Goal: Information Seeking & Learning: Compare options

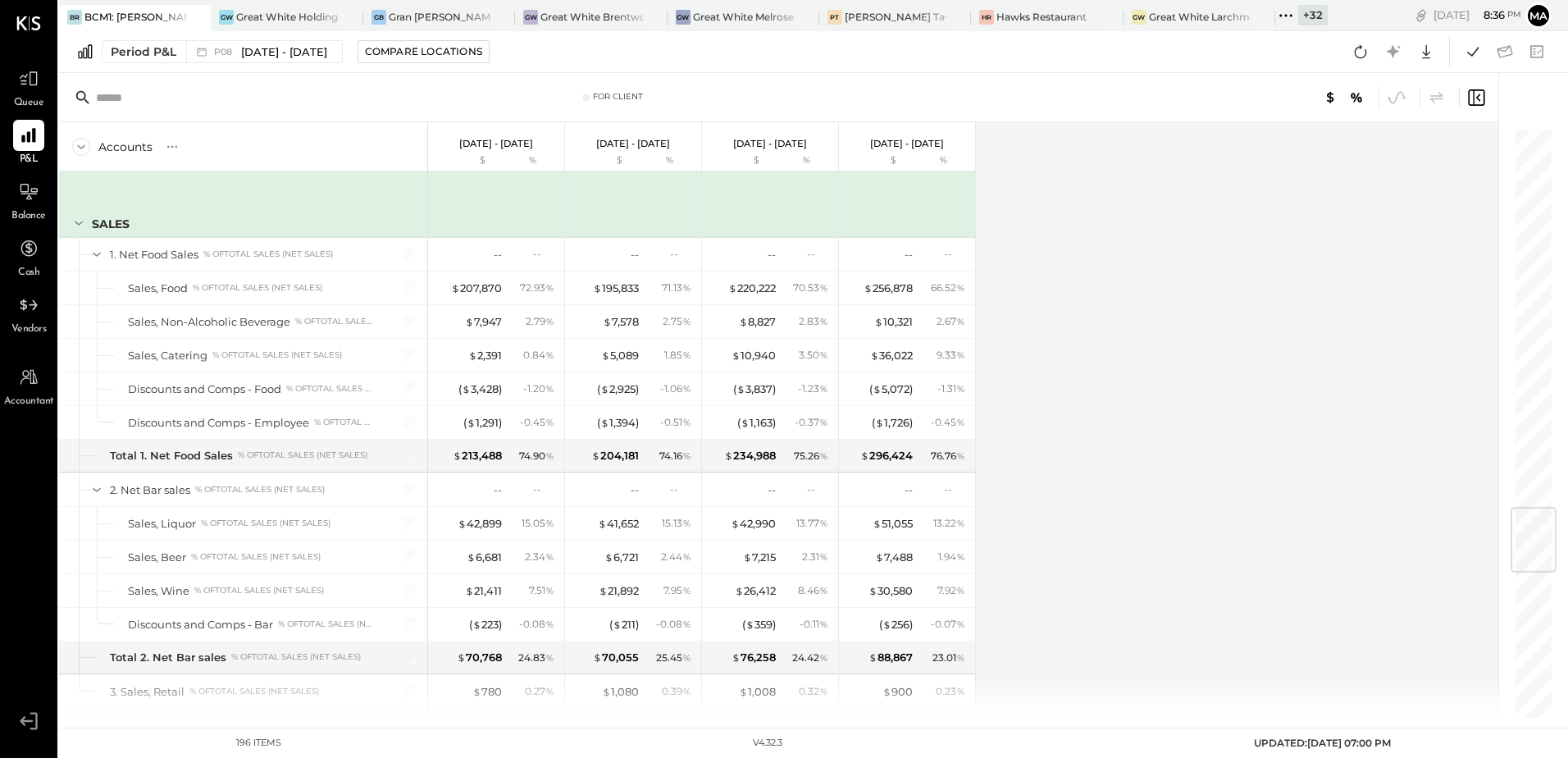
scroll to position [3199, 0]
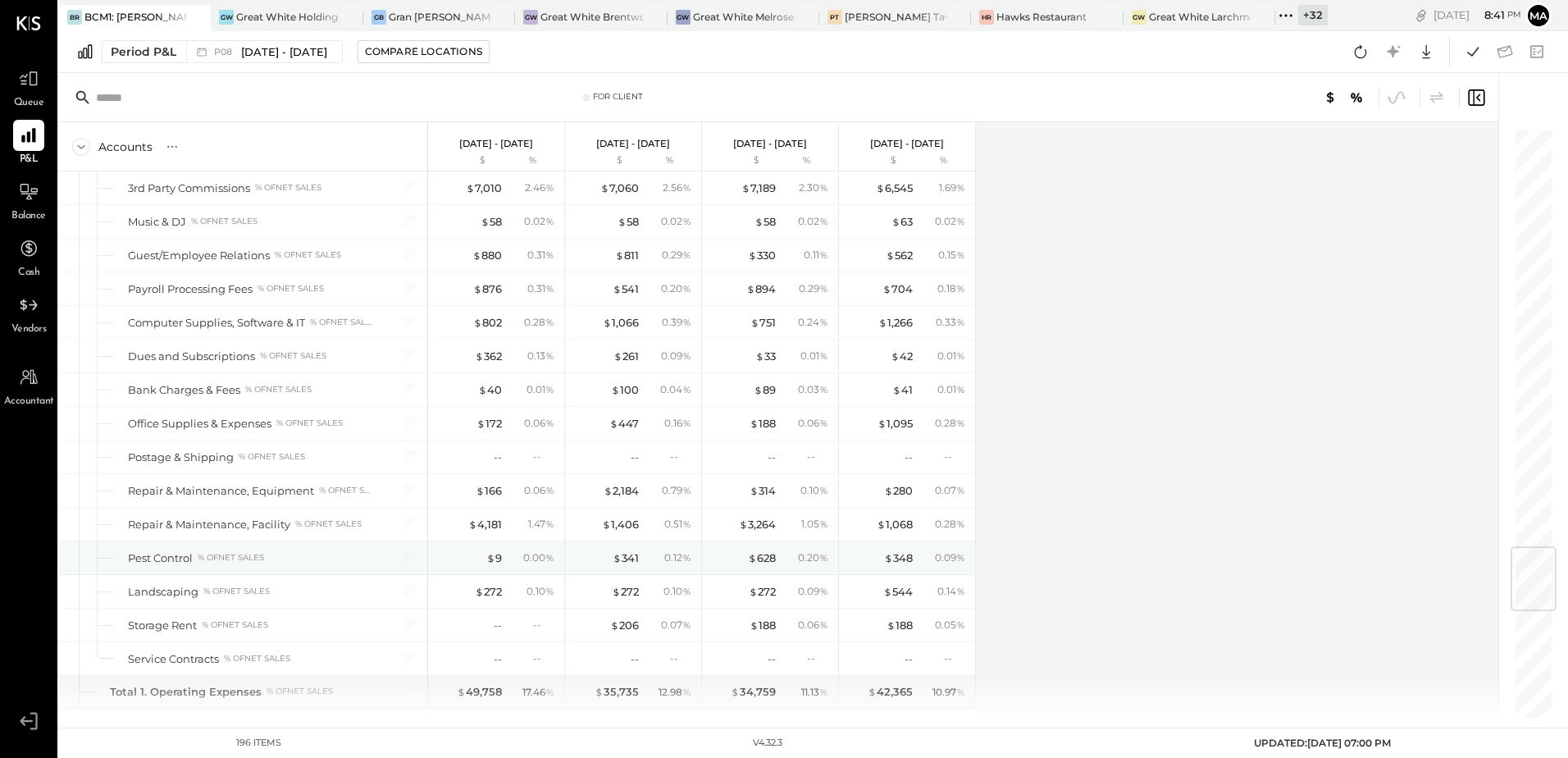
scroll to position [3363, 0]
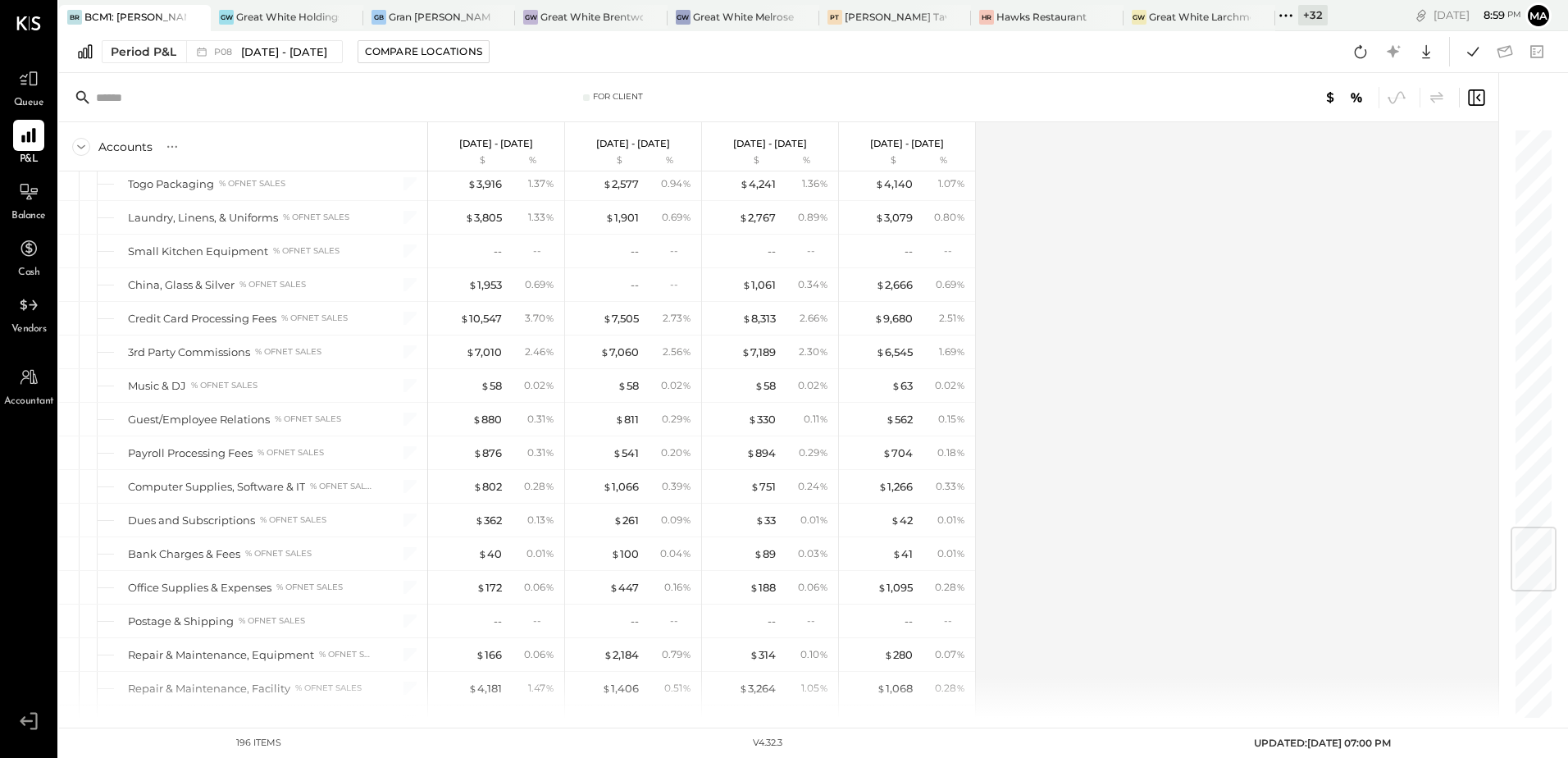
click at [1167, 534] on div "Accounts S % GL Jul 17 - Aug 13, 2025 $ % Jun 19 - Jul 16, 2025 $ % May 22 - Ju…" at bounding box center [780, 420] width 1442 height 595
click at [1295, 524] on div "Accounts S % GL Jul 17 - Aug 13, 2025 $ % Jun 19 - Jul 16, 2025 $ % May 22 - Ju…" at bounding box center [780, 420] width 1442 height 595
